Goal: Information Seeking & Learning: Check status

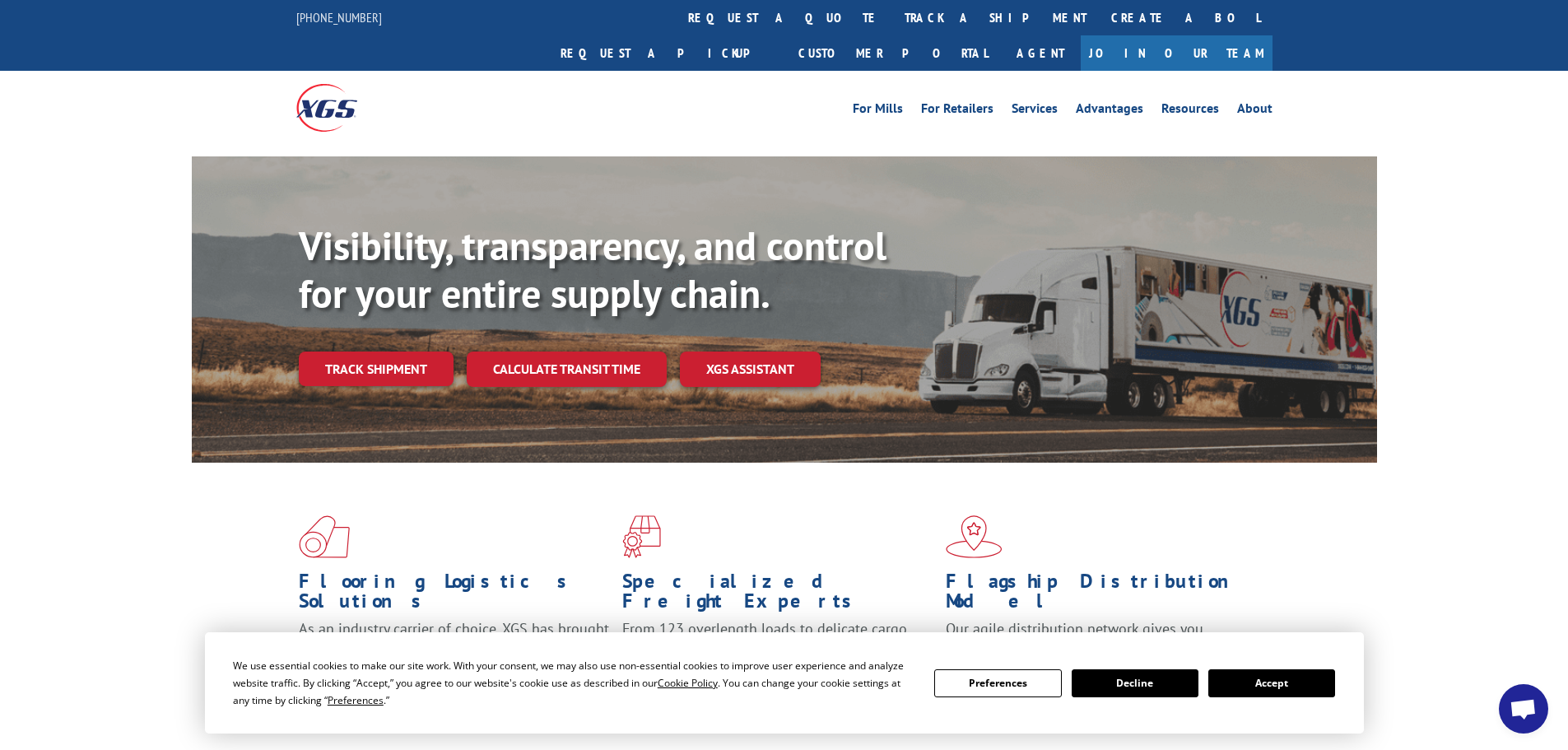
click at [1273, 684] on button "Accept" at bounding box center [1271, 683] width 127 height 28
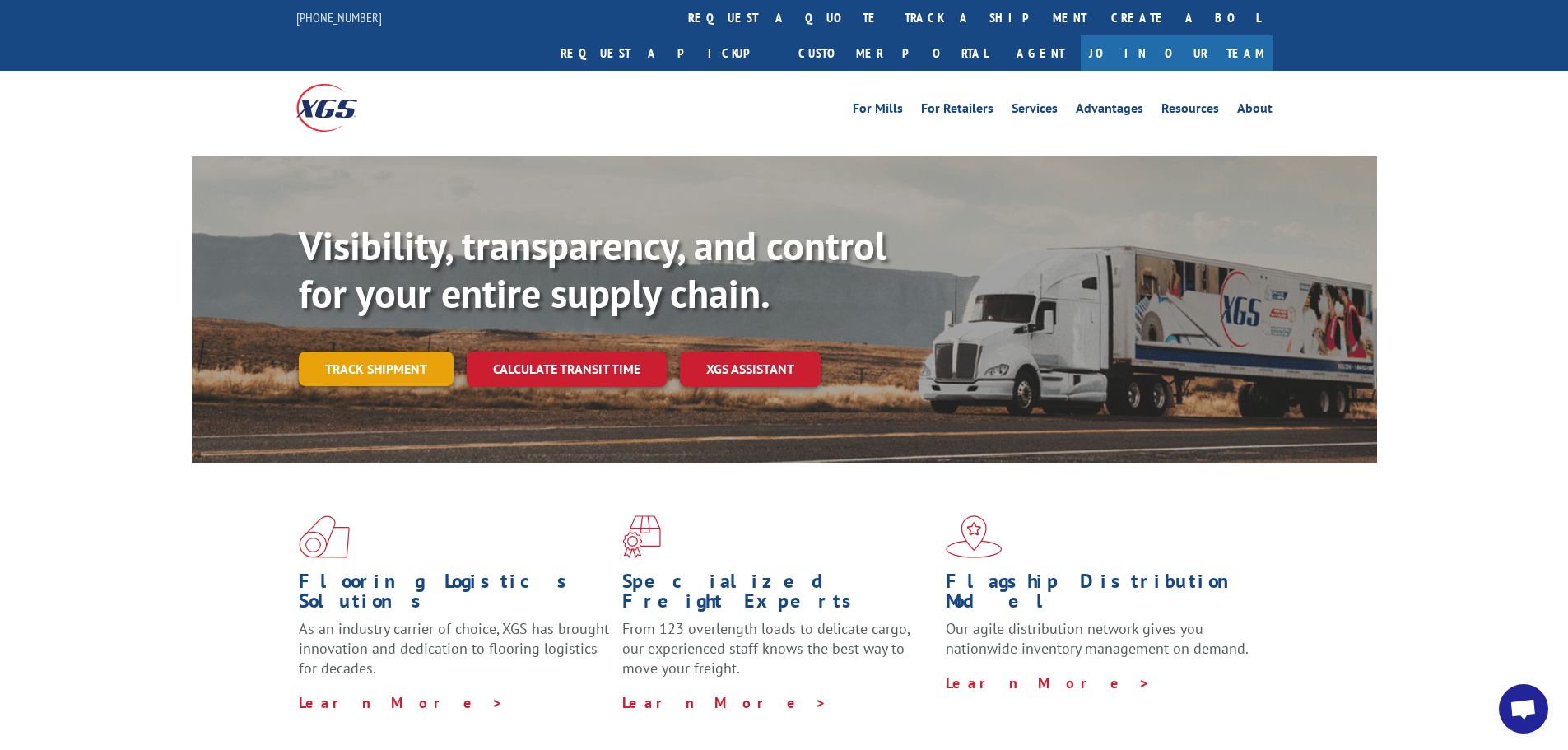
click at [384, 352] on link "Track shipment" at bounding box center [376, 368] width 154 height 34
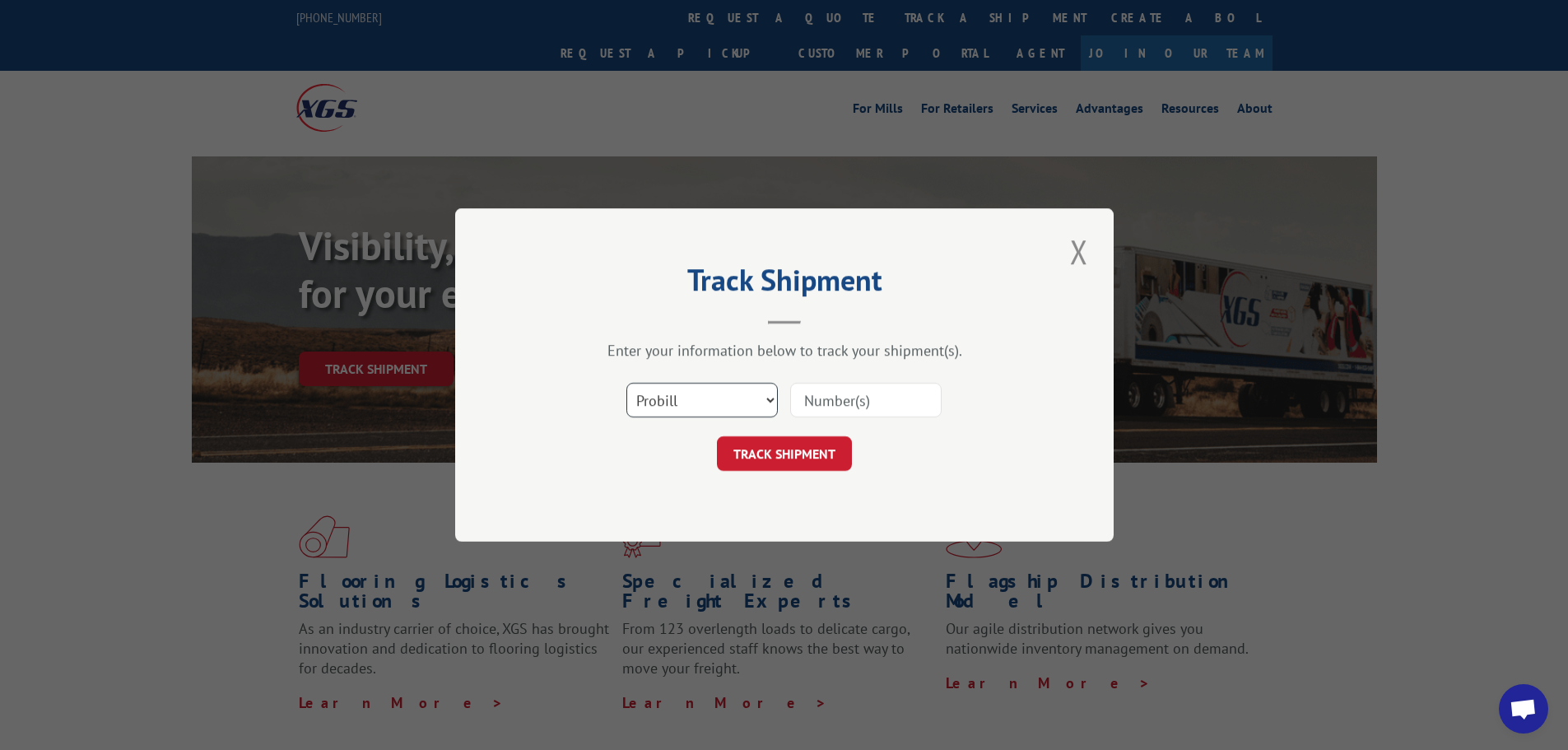
click at [725, 401] on select "Select category... Probill BOL PO" at bounding box center [701, 399] width 151 height 34
select select "bol"
click at [626, 383] on select "Select category... Probill BOL PO" at bounding box center [701, 399] width 151 height 34
paste input "4856103"
type input "4856103"
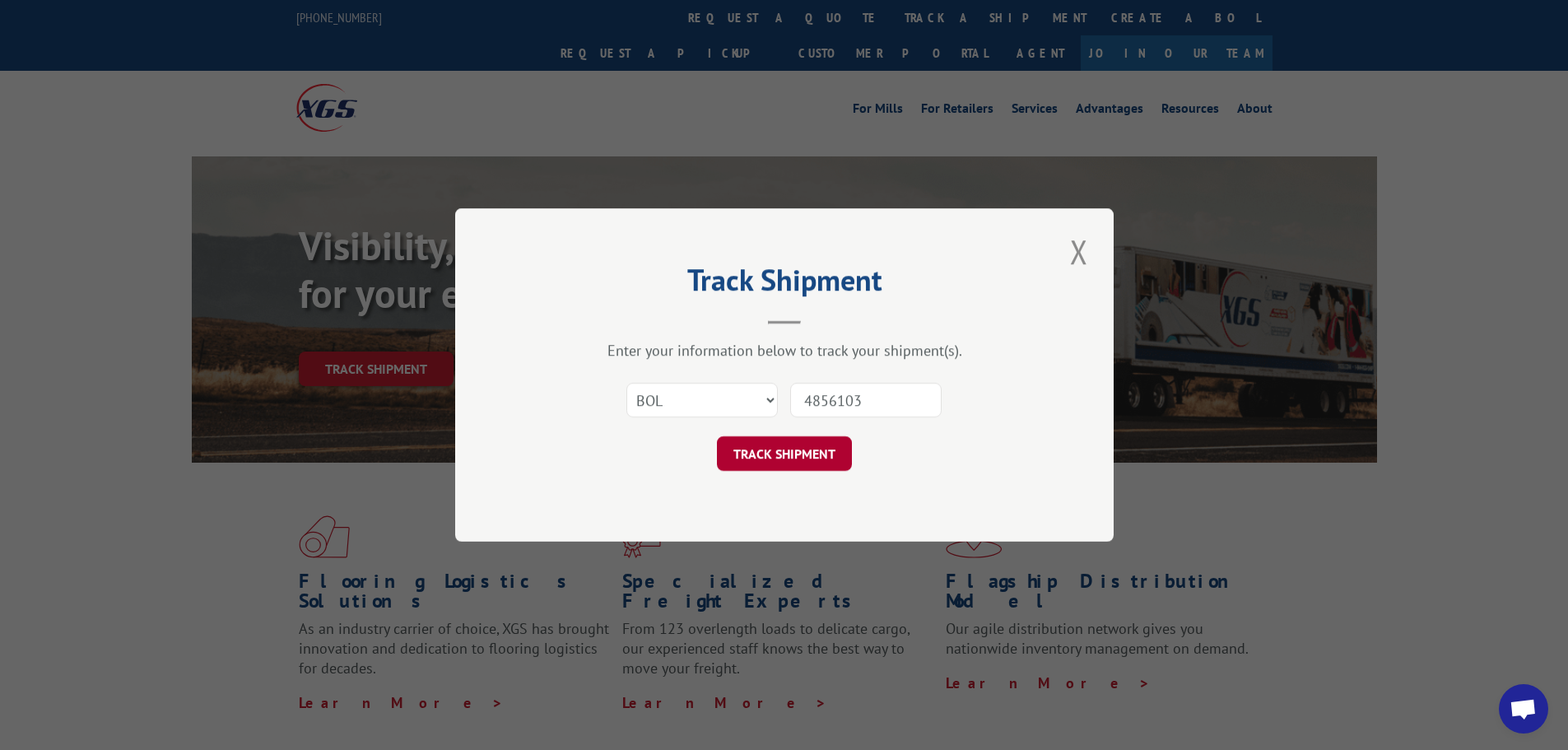
click at [760, 450] on button "TRACK SHIPMENT" at bounding box center [784, 453] width 135 height 34
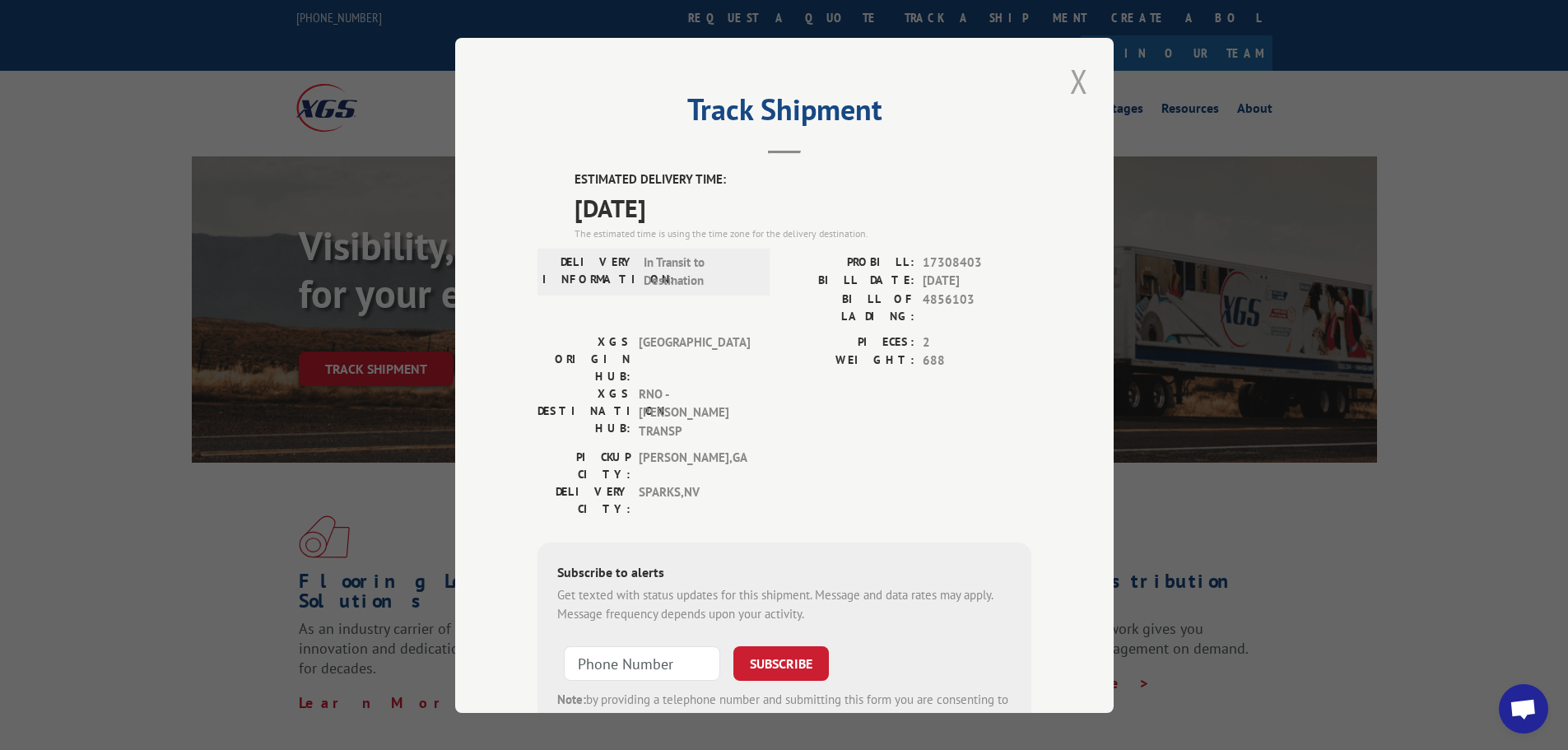
click at [1073, 78] on button "Close modal" at bounding box center [1079, 81] width 28 height 45
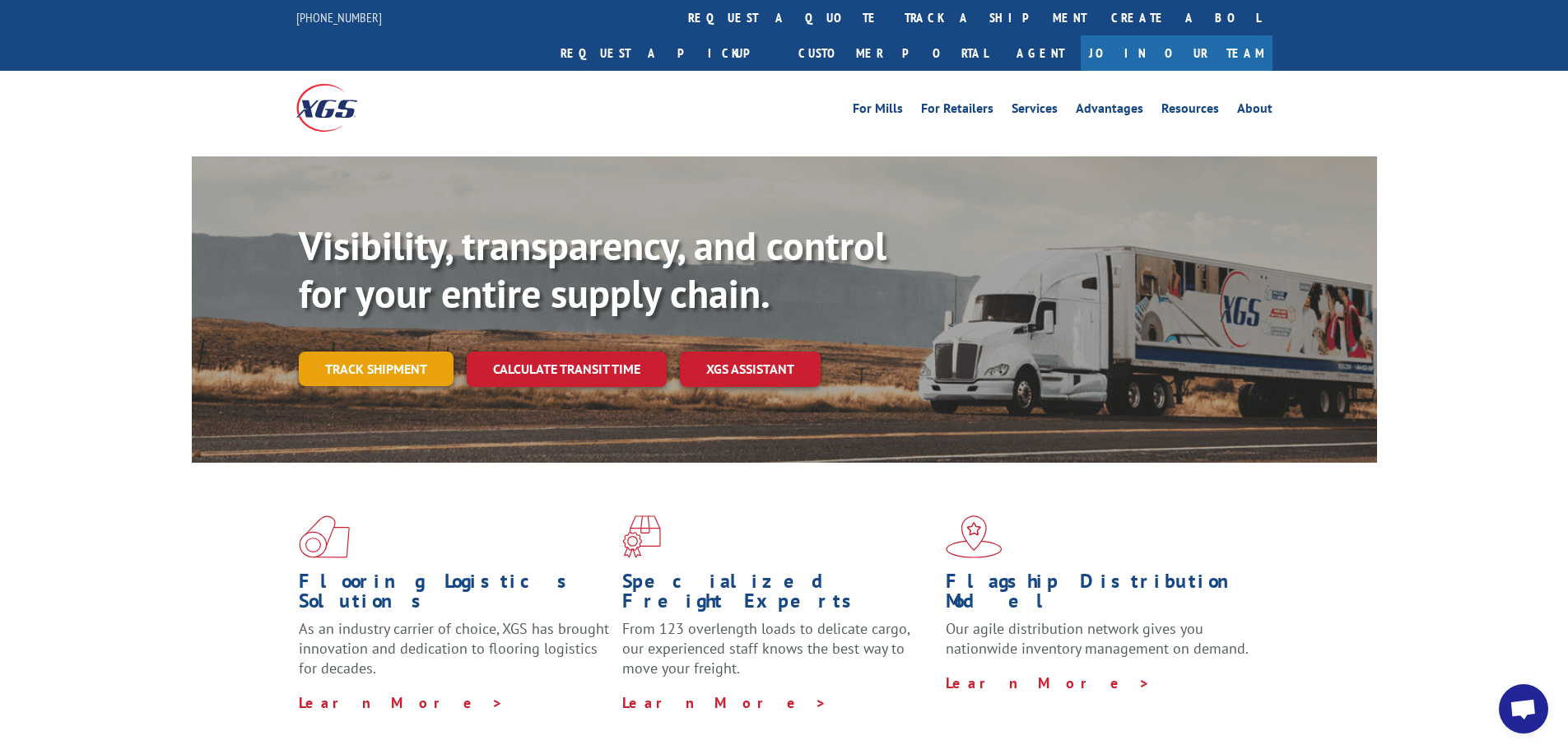
click at [357, 352] on link "Track shipment" at bounding box center [376, 368] width 154 height 34
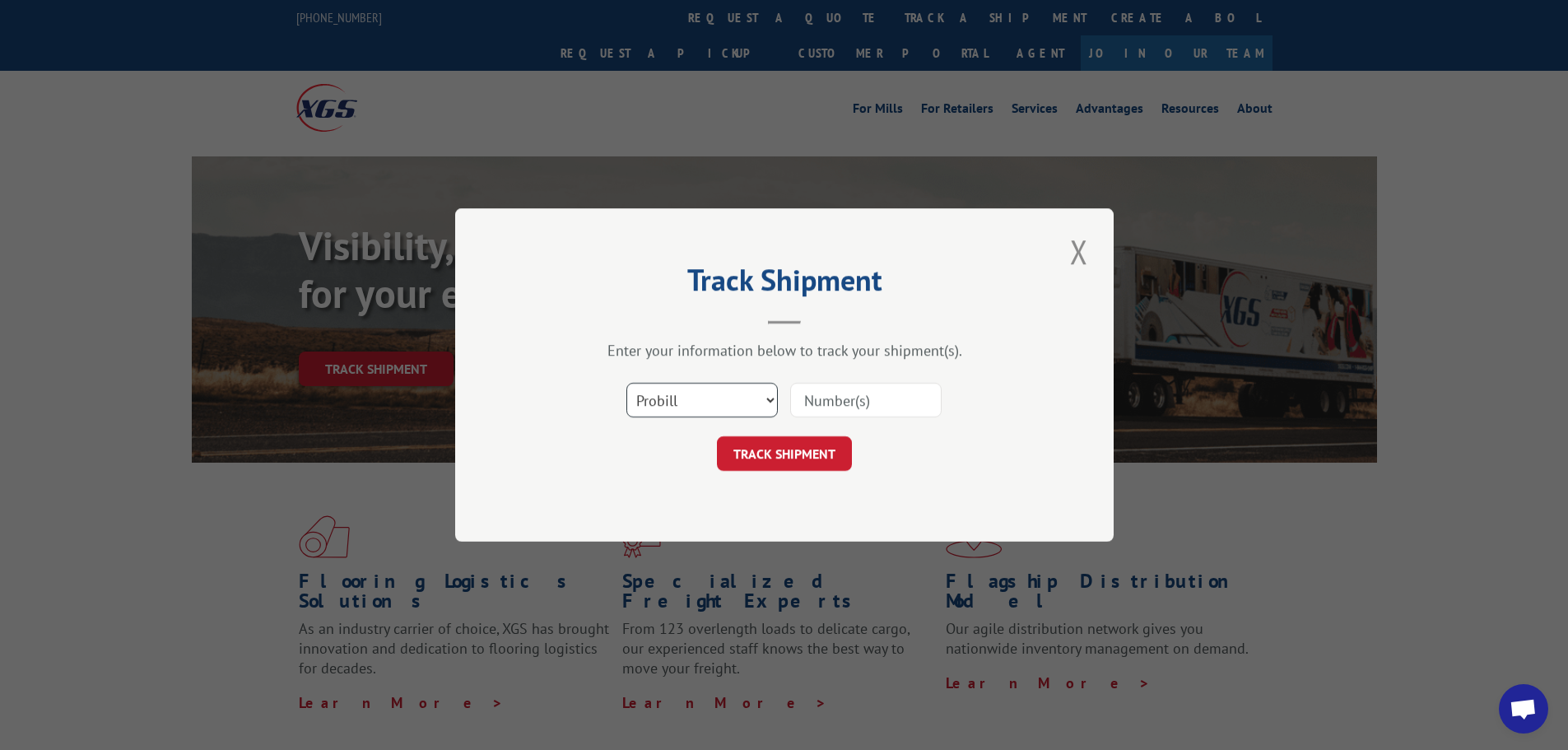
click at [686, 405] on select "Select category... Probill BOL PO" at bounding box center [701, 399] width 151 height 34
select select "bol"
click at [626, 383] on select "Select category... Probill BOL PO" at bounding box center [701, 399] width 151 height 34
paste input "4846981"
type input "4846981"
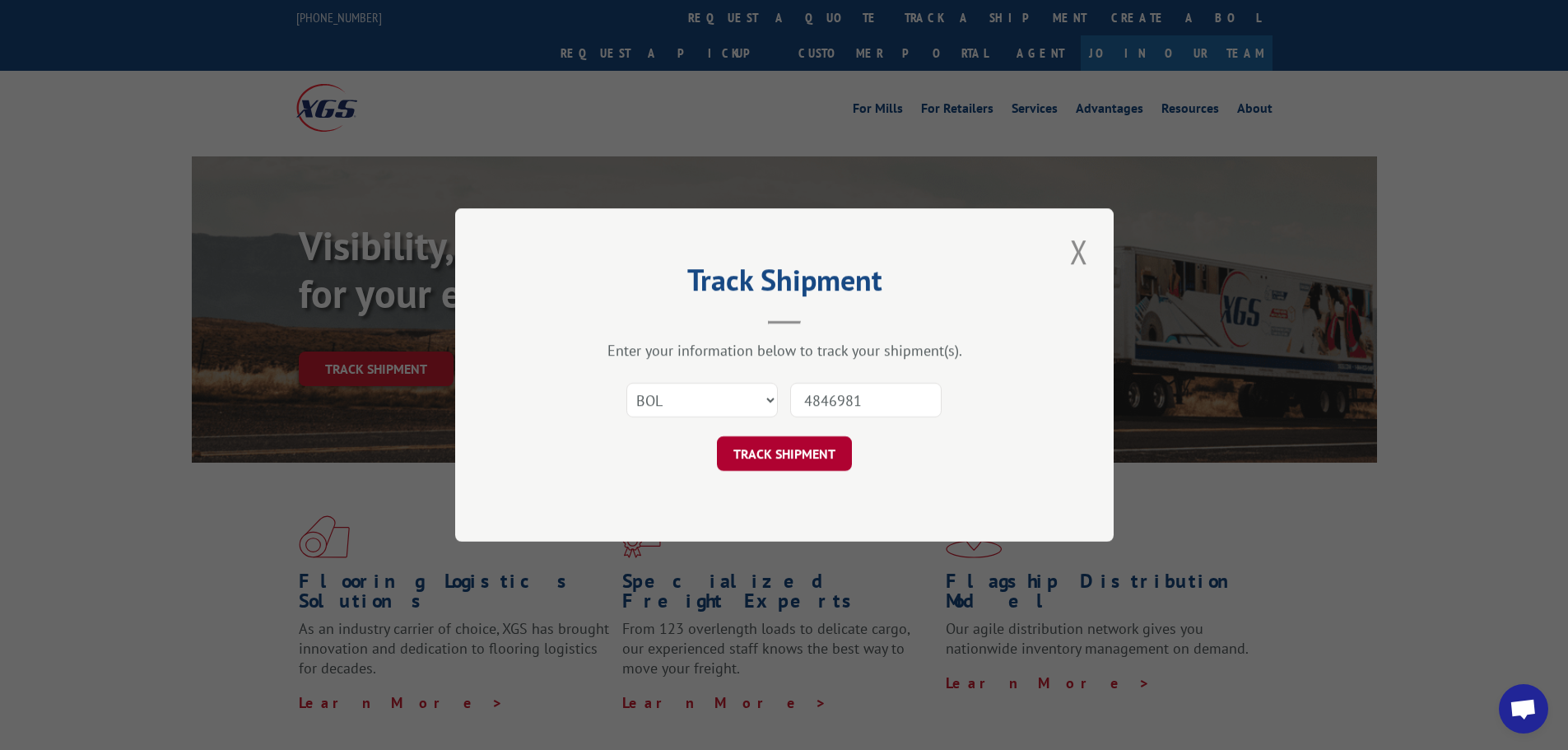
click at [771, 447] on button "TRACK SHIPMENT" at bounding box center [784, 453] width 135 height 34
